Goal: Information Seeking & Learning: Learn about a topic

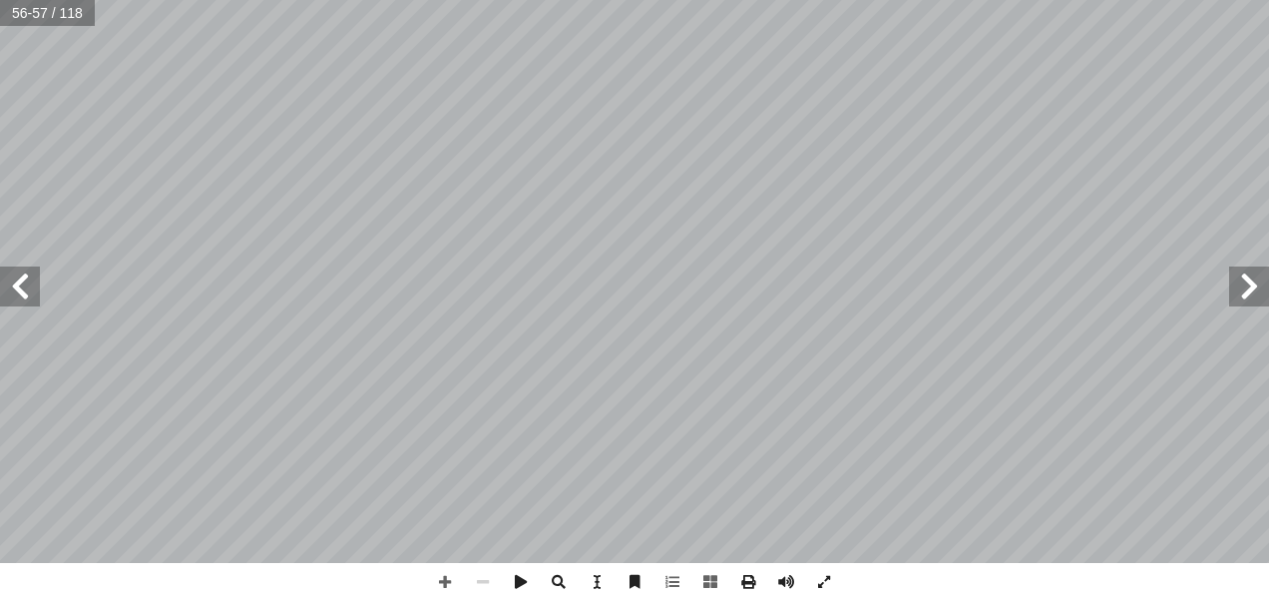
click at [37, 291] on span at bounding box center [20, 286] width 40 height 40
click at [26, 295] on span at bounding box center [20, 286] width 40 height 40
click at [30, 286] on span at bounding box center [20, 286] width 40 height 40
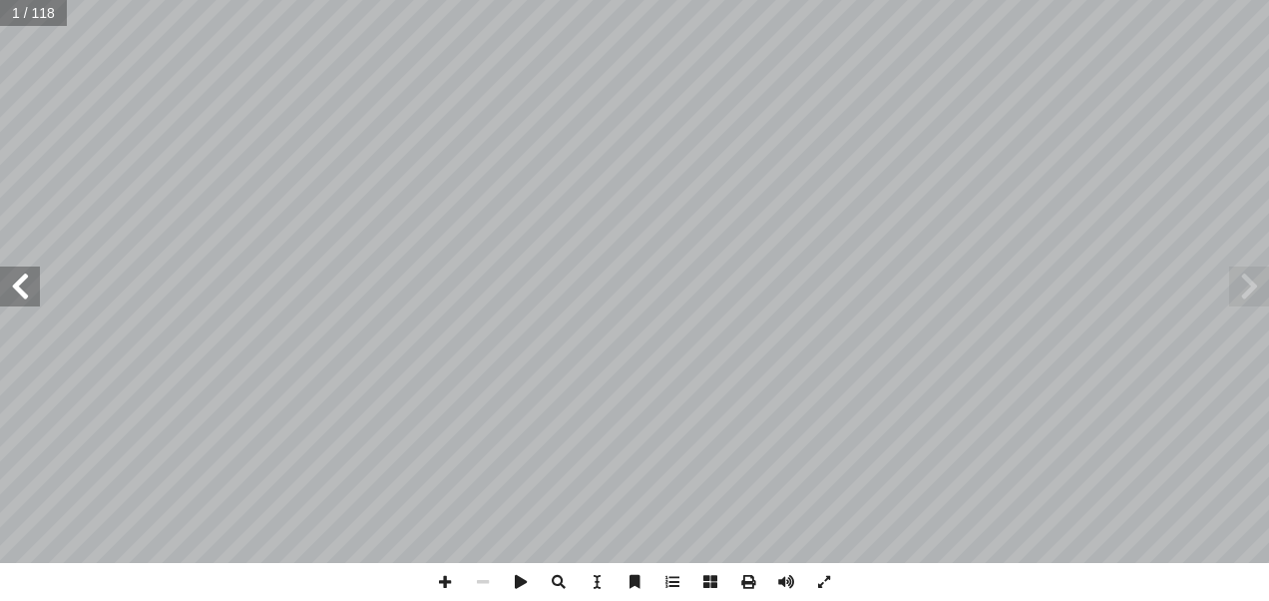
click at [30, 286] on span at bounding box center [20, 286] width 40 height 40
click at [17, 22] on input "text" at bounding box center [39, 13] width 78 height 26
type input "**"
click at [8, 299] on span at bounding box center [20, 286] width 40 height 40
click at [14, 291] on span at bounding box center [20, 286] width 40 height 40
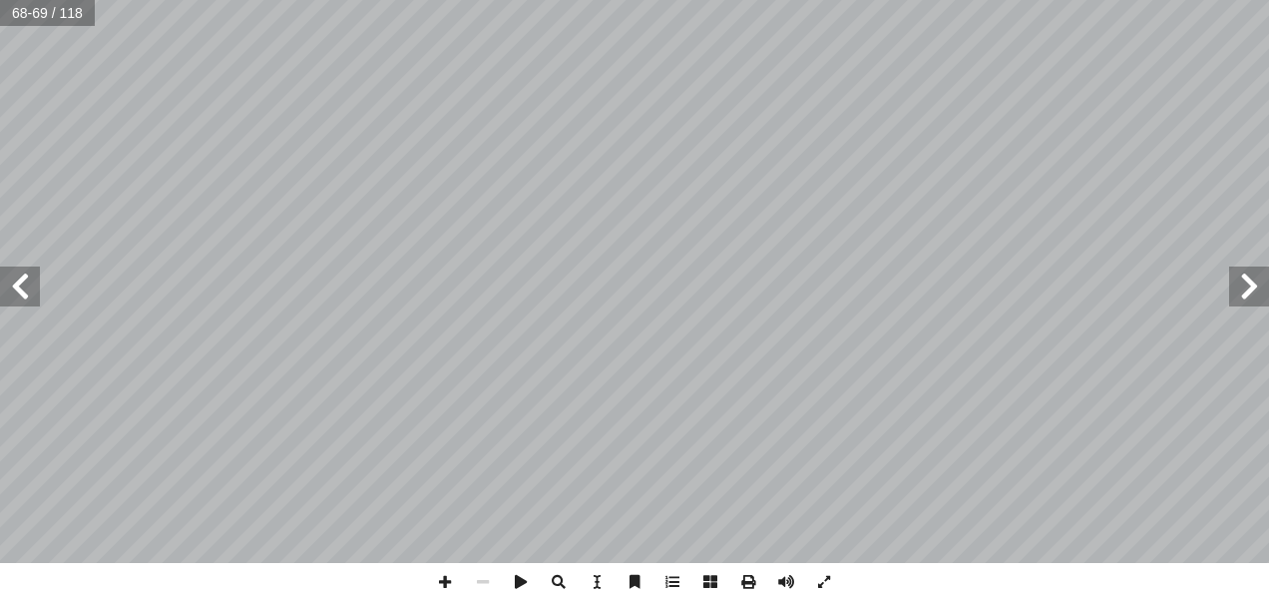
click at [19, 275] on span at bounding box center [20, 286] width 40 height 40
click at [21, 299] on span at bounding box center [20, 286] width 40 height 40
click at [26, 276] on span at bounding box center [20, 286] width 40 height 40
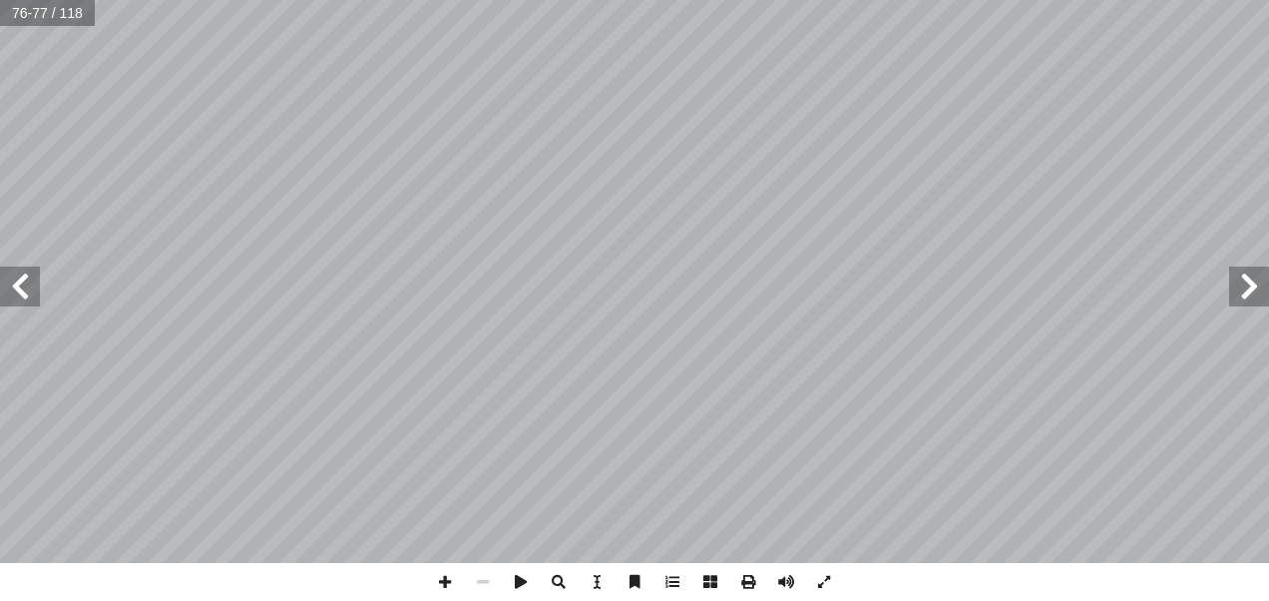
click at [26, 276] on span at bounding box center [20, 286] width 40 height 40
click at [449, 586] on span at bounding box center [445, 582] width 38 height 38
click at [38, 289] on span at bounding box center [20, 286] width 40 height 40
click at [38, 293] on span at bounding box center [20, 286] width 40 height 40
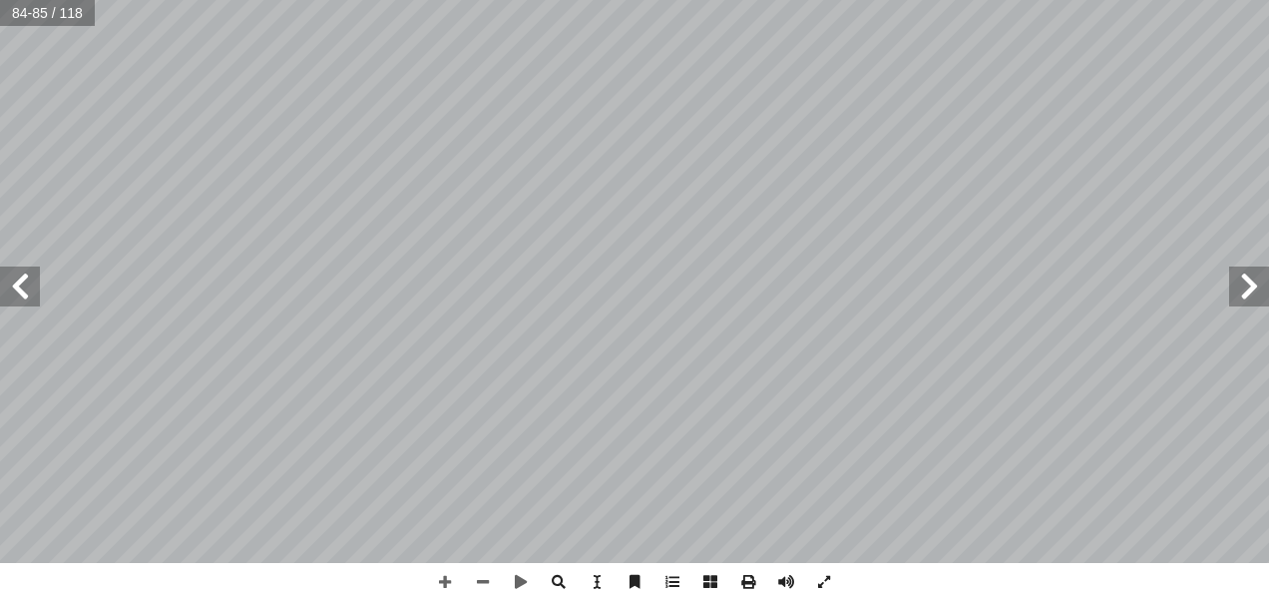
click at [38, 293] on span at bounding box center [20, 286] width 40 height 40
click at [26, 285] on span at bounding box center [20, 286] width 40 height 40
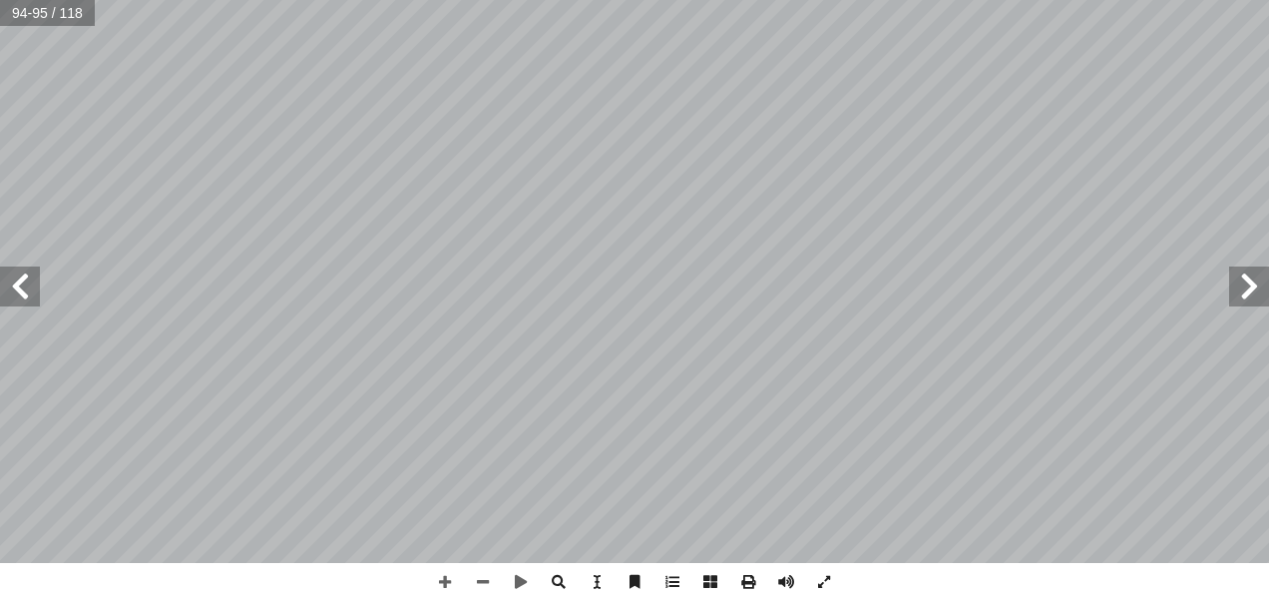
click at [26, 285] on span at bounding box center [20, 286] width 40 height 40
click at [32, 289] on span at bounding box center [20, 286] width 40 height 40
click at [29, 285] on span at bounding box center [20, 286] width 40 height 40
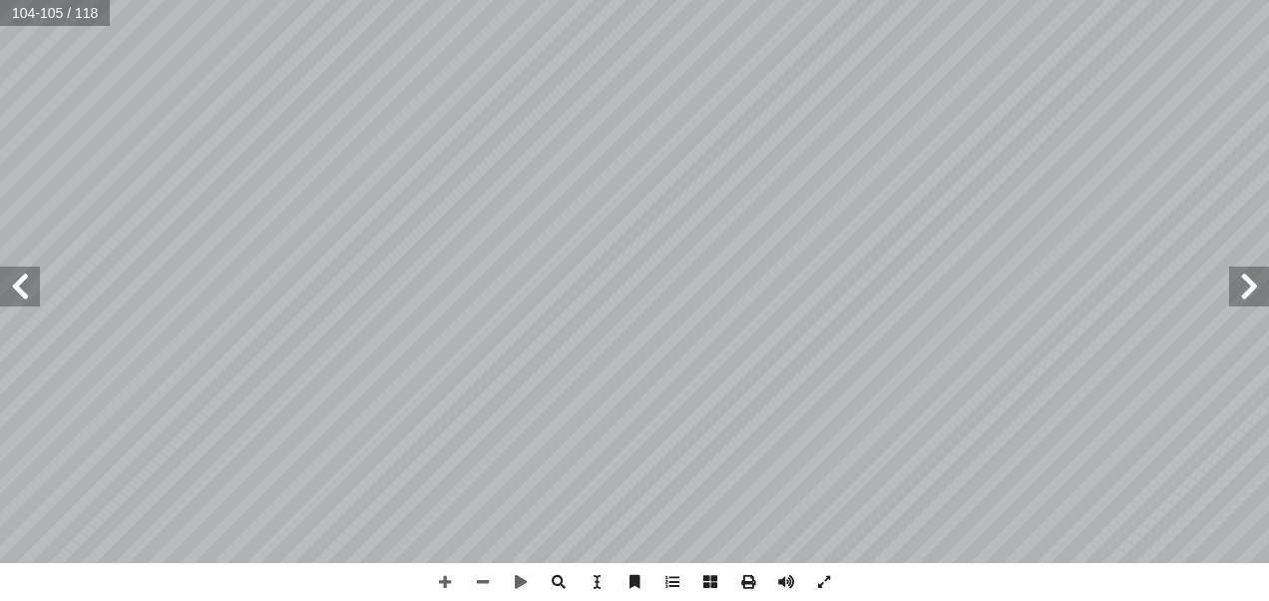
click at [22, 291] on span at bounding box center [20, 286] width 40 height 40
click at [30, 277] on span at bounding box center [20, 286] width 40 height 40
click at [20, 282] on span at bounding box center [20, 286] width 40 height 40
